Goal: Information Seeking & Learning: Check status

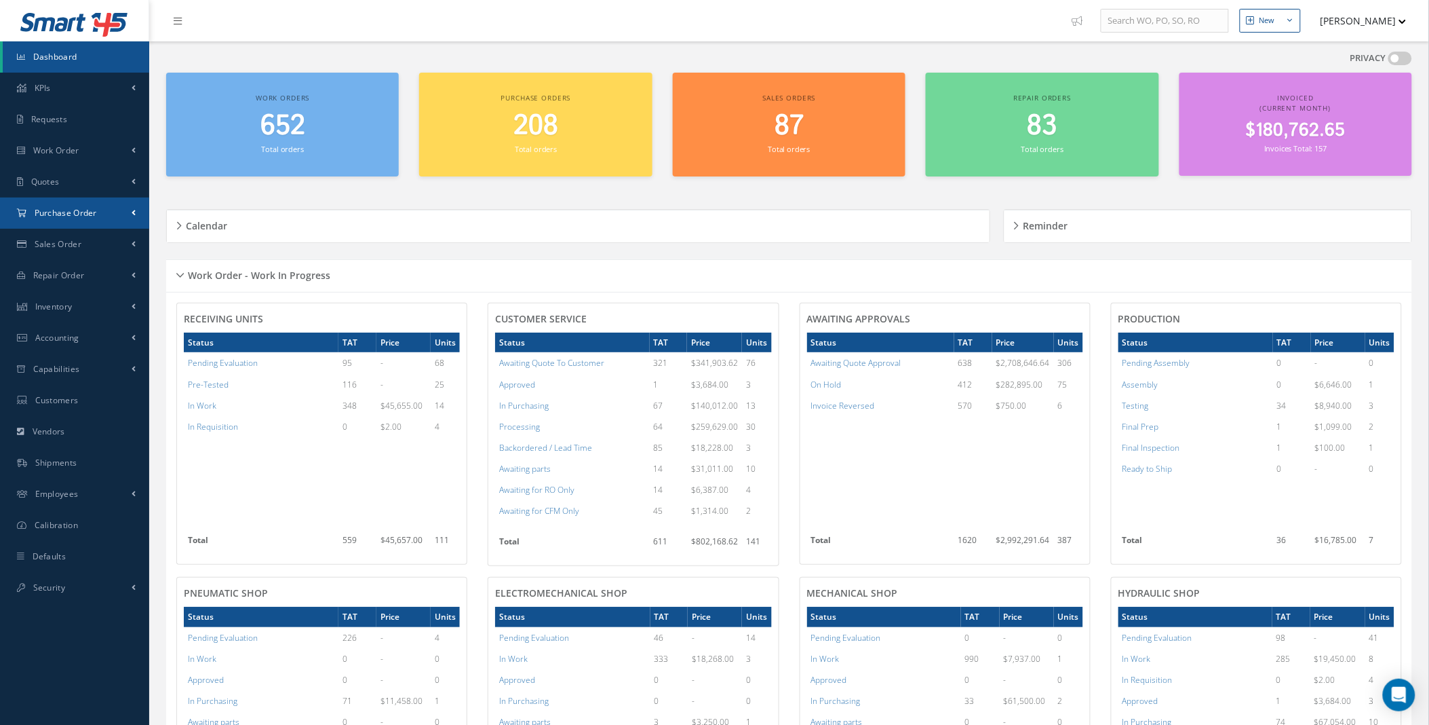
click at [124, 208] on link "Purchase Order" at bounding box center [74, 212] width 149 height 31
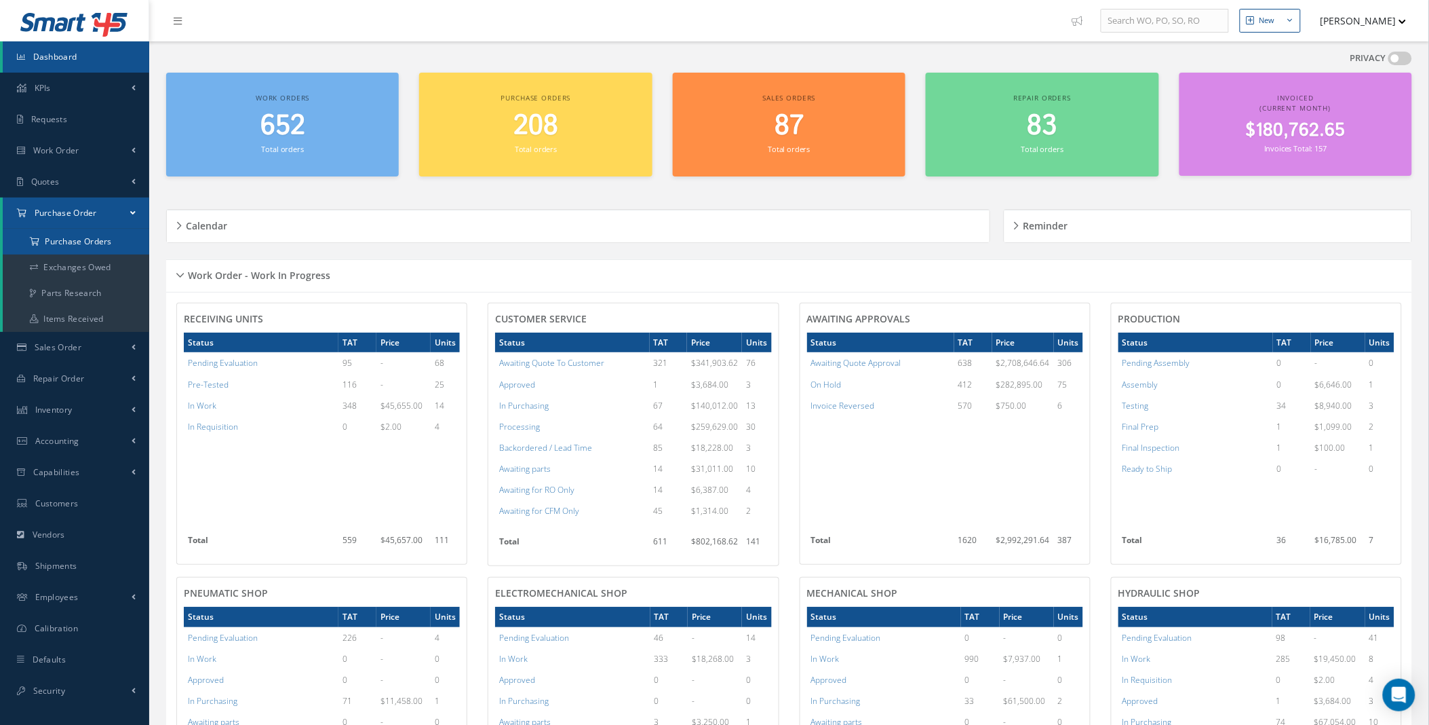
click at [97, 244] on a=1&status_id=2&status_id=3&status_id=5&collapsedFilters"] "Purchase Orders" at bounding box center [76, 242] width 147 height 26
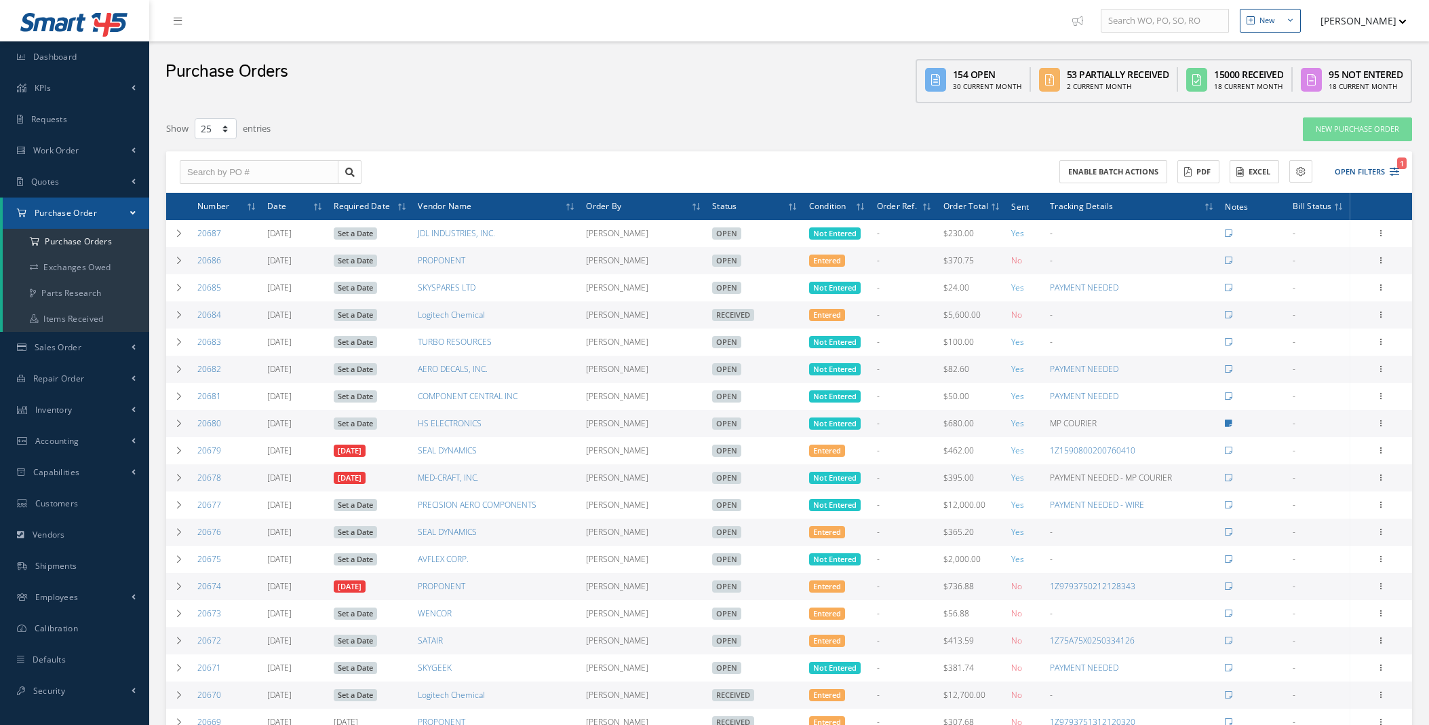
select select "25"
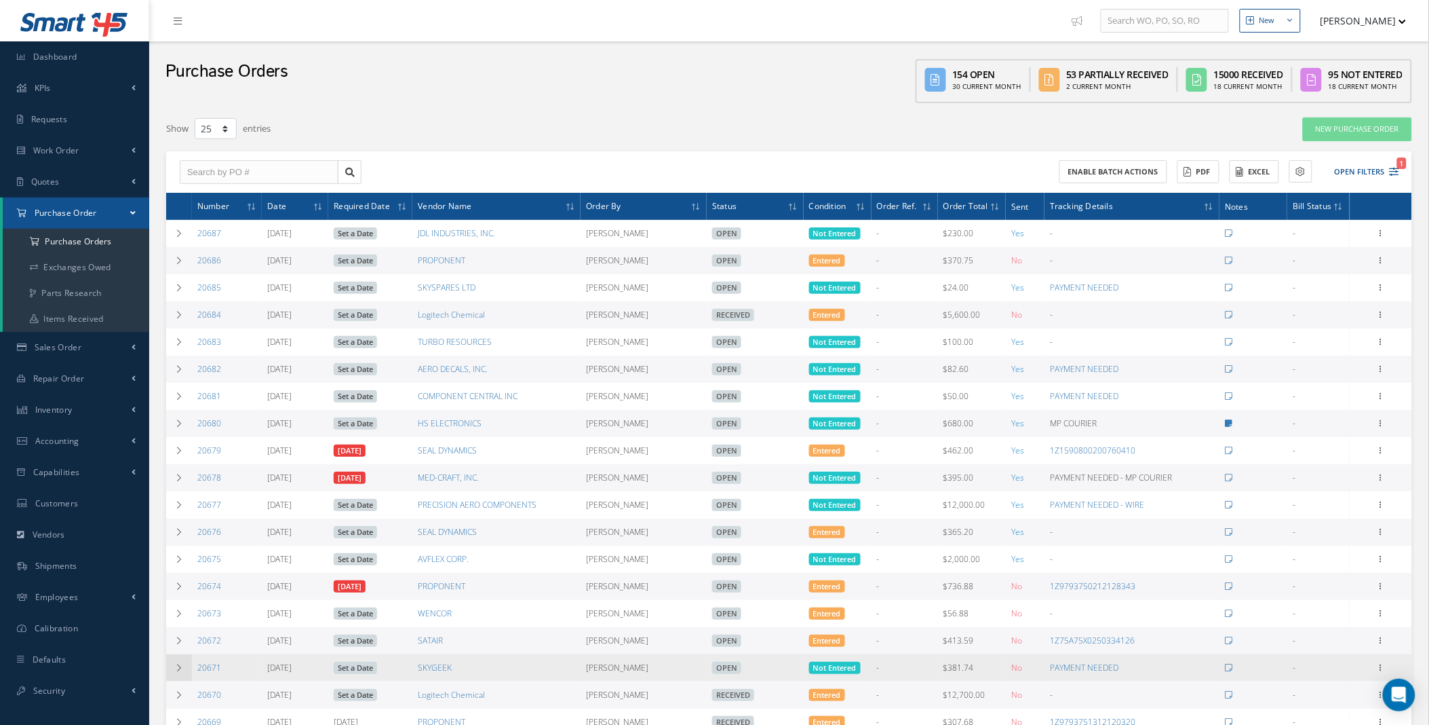
click at [177, 672] on icon at bounding box center [178, 668] width 9 height 8
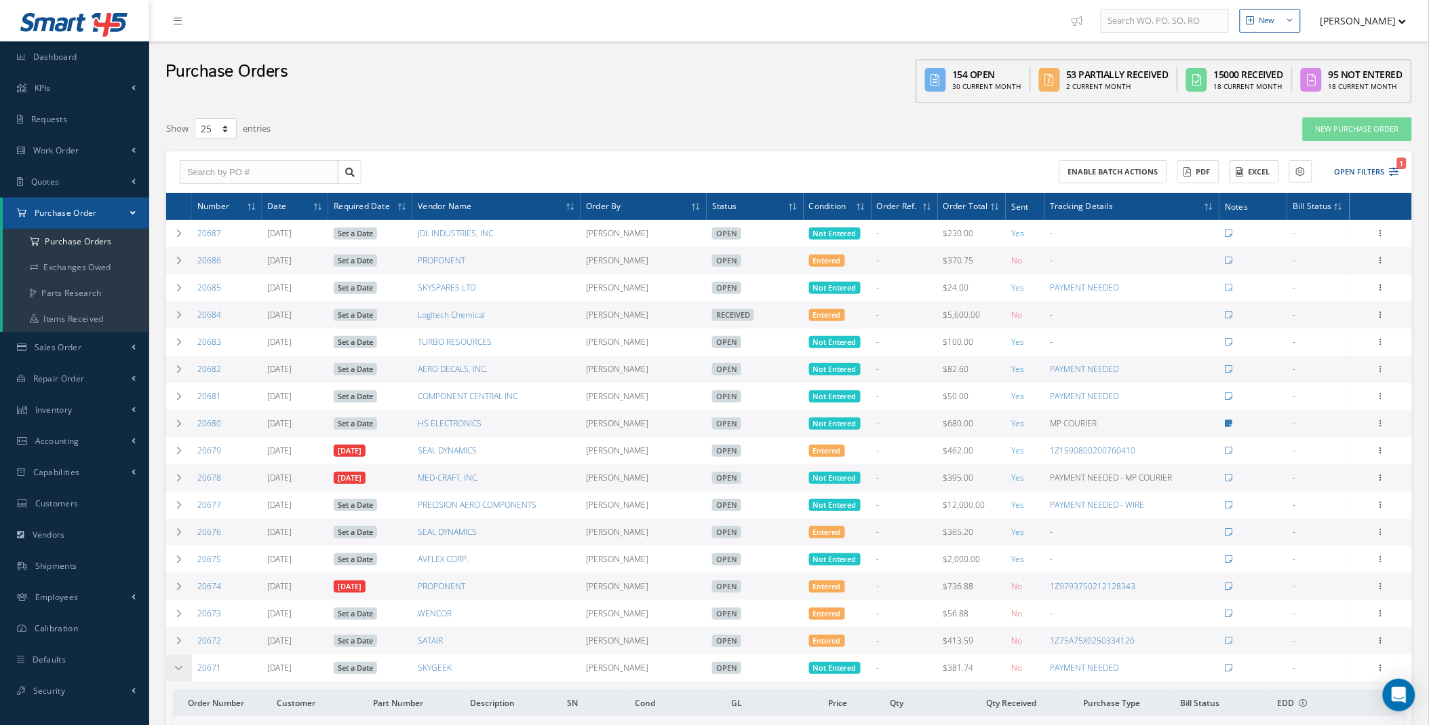
scroll to position [480, 0]
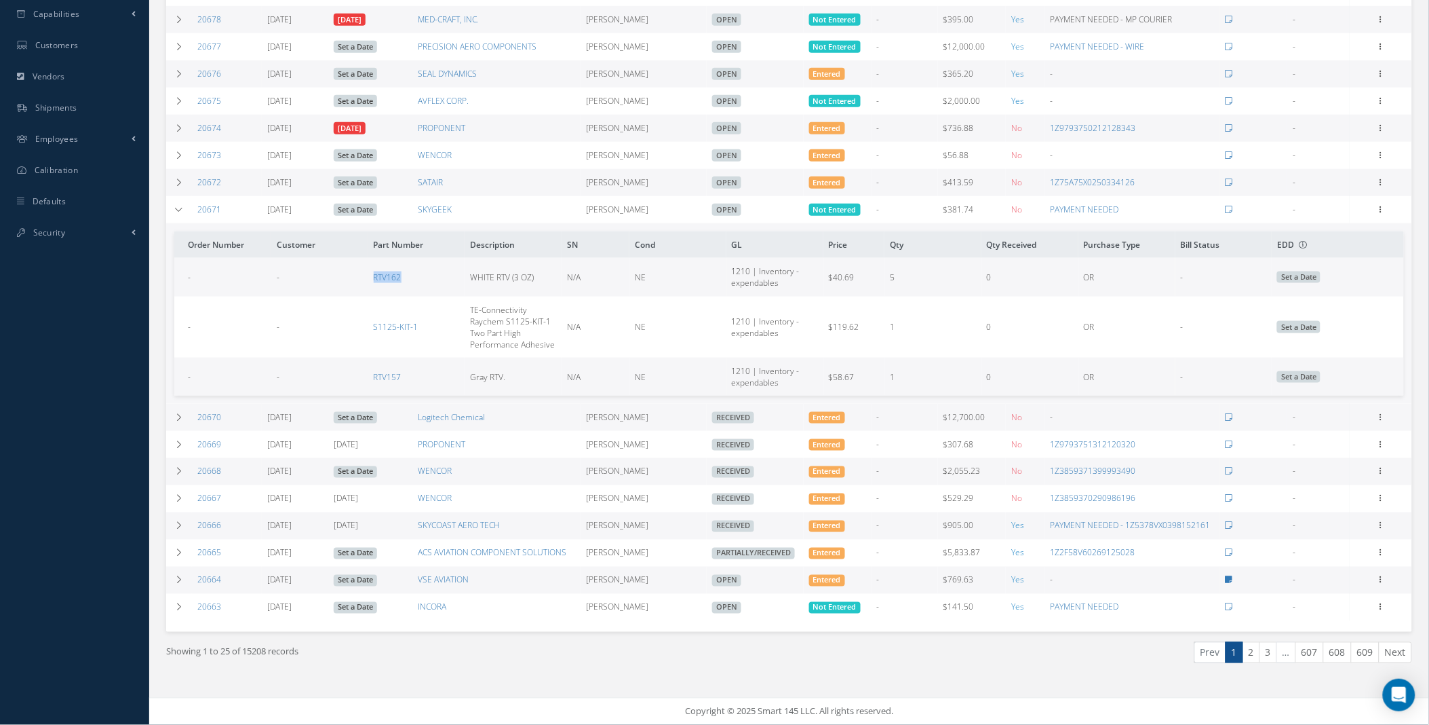
drag, startPoint x: 412, startPoint y: 275, endPoint x: 374, endPoint y: 284, distance: 39.7
click at [374, 284] on td "RTV162" at bounding box center [416, 277] width 97 height 38
copy link "RTV162"
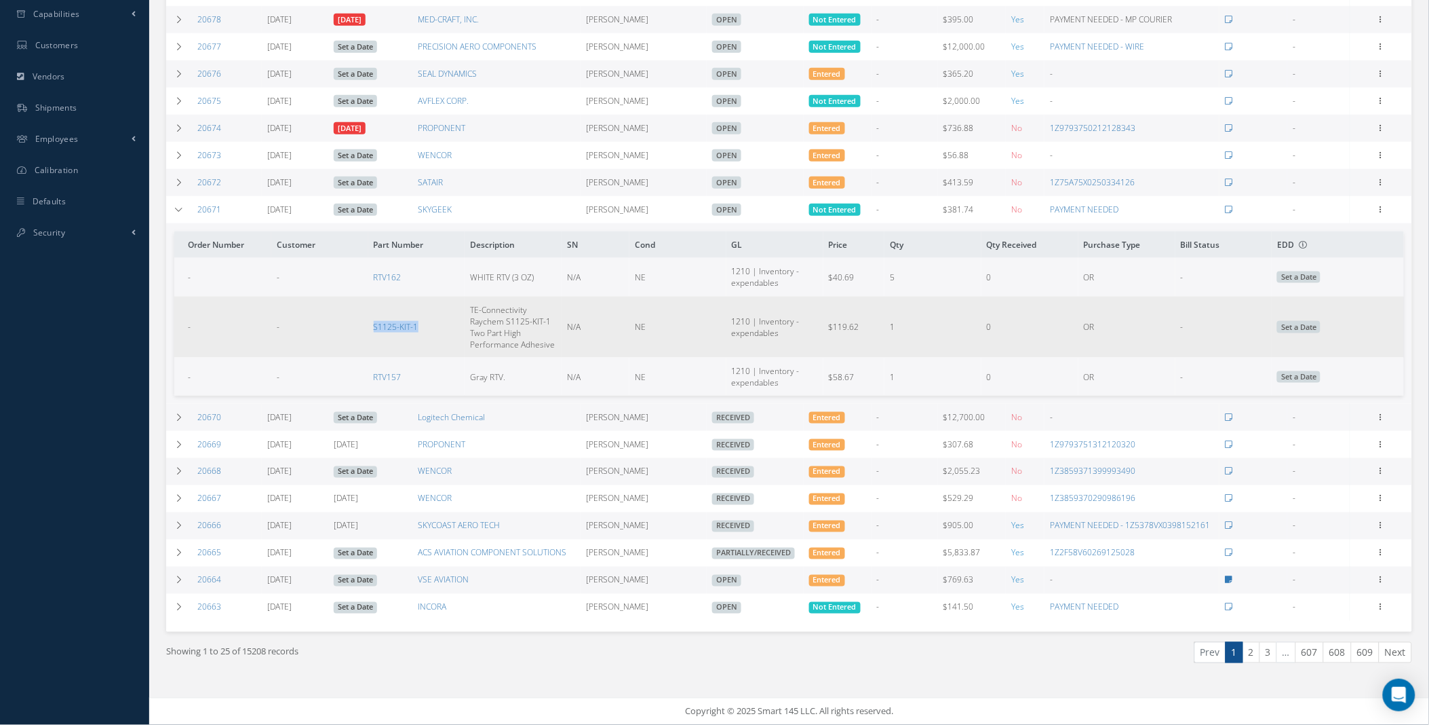
drag, startPoint x: 421, startPoint y: 320, endPoint x: 372, endPoint y: 326, distance: 49.9
click at [372, 326] on td "S1125-KIT-1" at bounding box center [416, 327] width 97 height 62
copy link "S1125-KIT-1"
